Goal: Task Accomplishment & Management: Complete application form

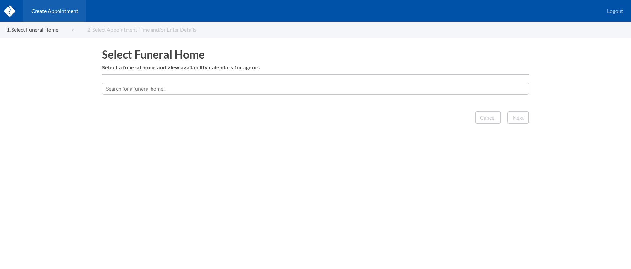
click at [340, 87] on input "text" at bounding box center [315, 89] width 427 height 12
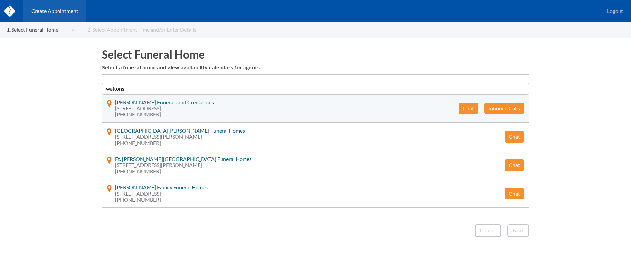
type input "waltons"
click at [466, 109] on button "Chat" at bounding box center [468, 108] width 19 height 11
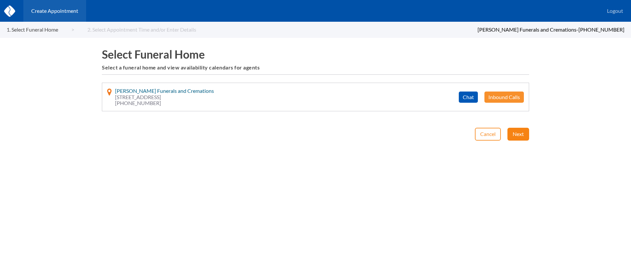
click at [517, 134] on button "Next" at bounding box center [519, 134] width 22 height 12
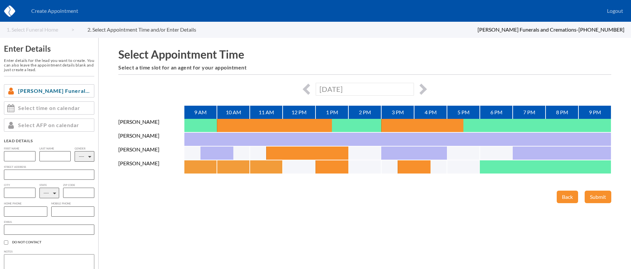
click at [186, 167] on button "button" at bounding box center [192, 166] width 16 height 13
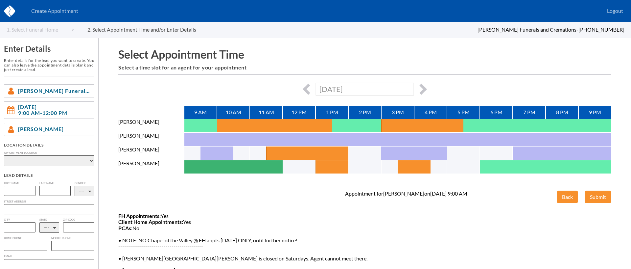
click at [50, 161] on select "---- Phone Consultation Waltons Funerals and Cremations - [PERSON_NAME] and [PE…" at bounding box center [49, 160] width 90 height 11
select select "477c3552-a05d-dd11-9f3c-00188b3fb15c"
click at [4, 155] on select "---- Phone Consultation Waltons Funerals and Cremations - [PERSON_NAME] and [PE…" at bounding box center [49, 160] width 90 height 11
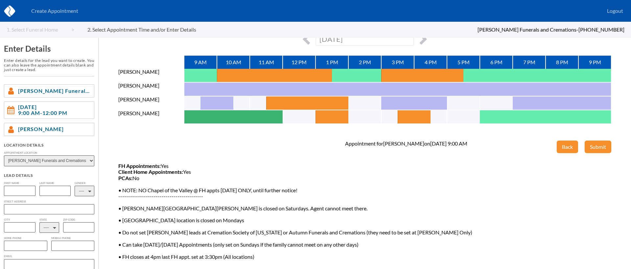
scroll to position [51, 0]
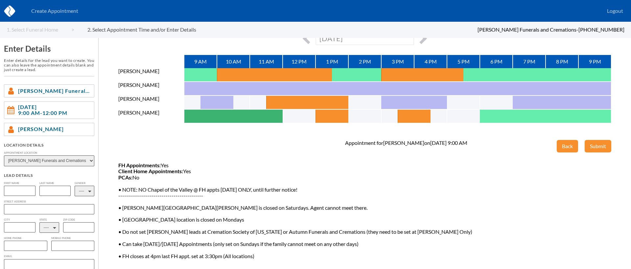
click at [22, 190] on input "text" at bounding box center [20, 190] width 32 height 10
paste input "[PERSON_NAME]"
type input "[PERSON_NAME]"
click at [54, 187] on input "text" at bounding box center [55, 190] width 32 height 10
paste input "[PERSON_NAME]"
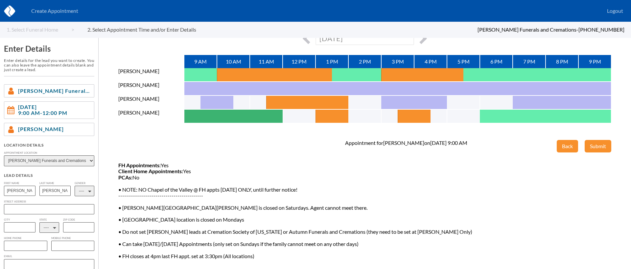
type input "[PERSON_NAME]"
click at [79, 191] on select "---- M F" at bounding box center [85, 190] width 20 height 11
select select "1"
click at [75, 185] on select "---- M F" at bounding box center [85, 190] width 20 height 11
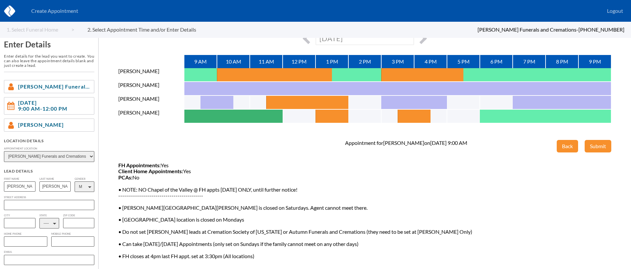
scroll to position [45, 0]
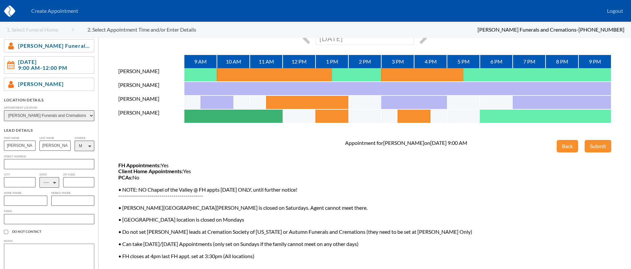
click at [53, 182] on select "---- AL AK AZ AR CA CO [GEOGRAPHIC_DATA] DE DC [GEOGRAPHIC_DATA] [GEOGRAPHIC_DA…" at bounding box center [49, 182] width 20 height 11
select select "NV"
click at [39, 178] on select "---- AL AK AZ AR CA CO [GEOGRAPHIC_DATA] DE DC [GEOGRAPHIC_DATA] [GEOGRAPHIC_DA…" at bounding box center [49, 182] width 20 height 11
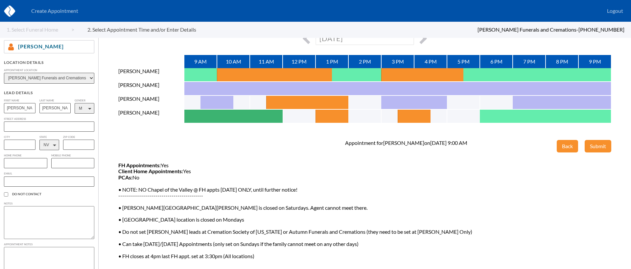
scroll to position [93, 0]
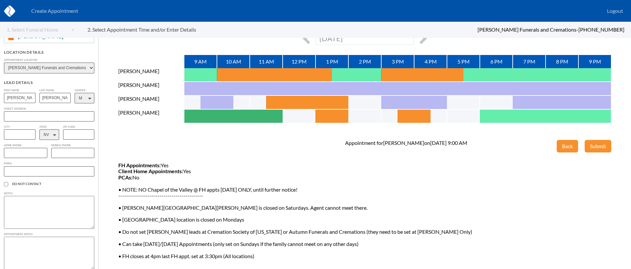
click at [18, 154] on input "text" at bounding box center [25, 153] width 43 height 10
paste input "775.762.3179"
click at [14, 155] on input "775.762.3179" at bounding box center [25, 153] width 43 height 10
click at [24, 155] on input "775 762.3179" at bounding box center [25, 153] width 43 height 10
type input "[PHONE_NUMBER]"
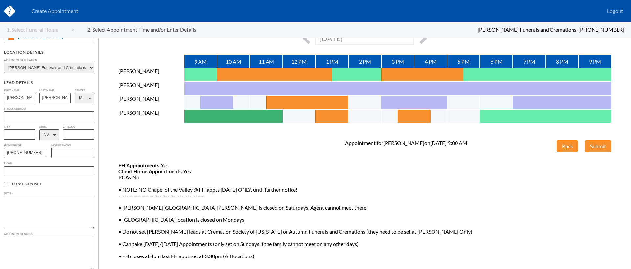
click at [31, 176] on input "text" at bounding box center [49, 171] width 90 height 10
paste input "[EMAIL_ADDRESS][DOMAIN_NAME]"
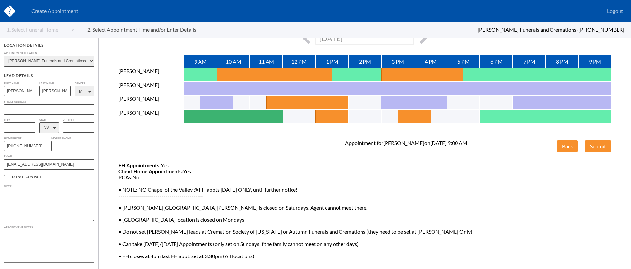
scroll to position [102, 0]
type input "[EMAIL_ADDRESS][DOMAIN_NAME]"
click at [30, 235] on textarea at bounding box center [49, 245] width 90 height 33
type textarea "He wants to get these things planned out so he can be better prepared and allev…"
click at [603, 145] on button "Submit" at bounding box center [598, 146] width 27 height 12
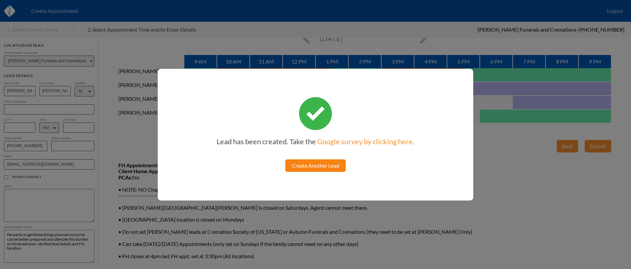
click at [298, 161] on link "Create Another Lead" at bounding box center [315, 165] width 60 height 12
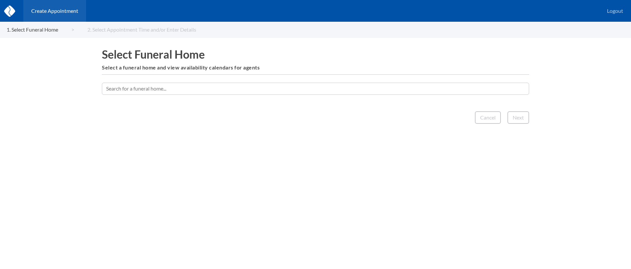
click at [299, 92] on input "text" at bounding box center [315, 89] width 427 height 12
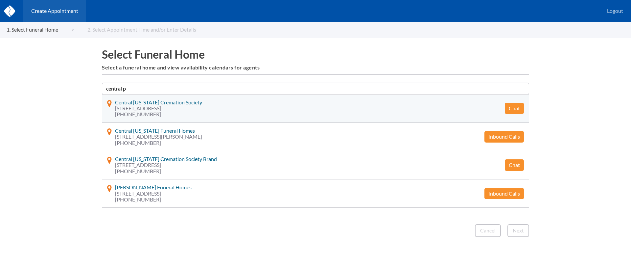
type input "central p"
click at [521, 106] on button "Chat" at bounding box center [514, 108] width 19 height 11
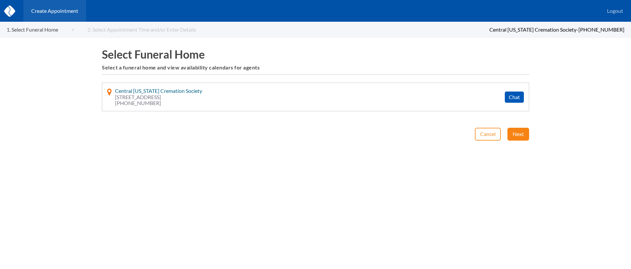
click at [517, 131] on button "Next" at bounding box center [519, 134] width 22 height 12
